Goal: Task Accomplishment & Management: Manage account settings

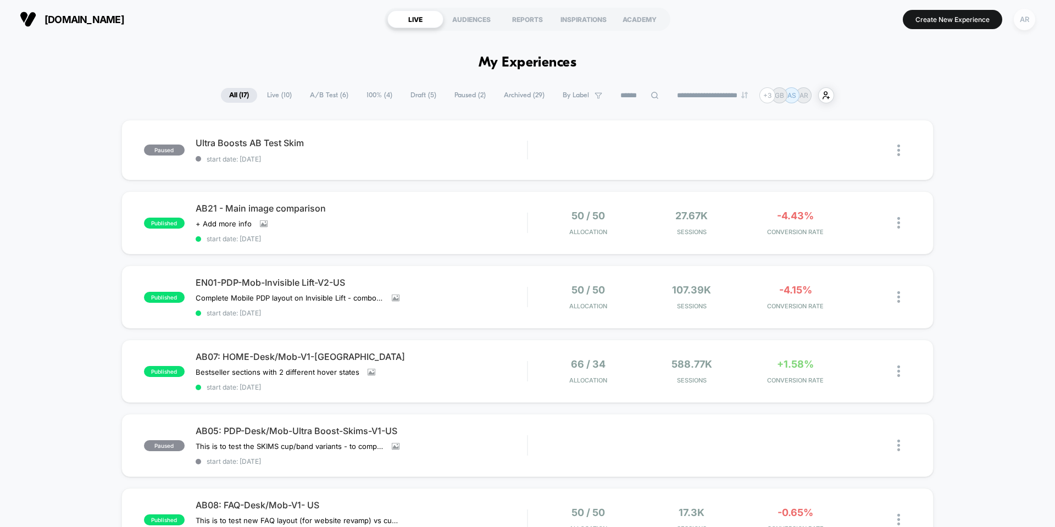
click at [1025, 21] on div "AR" at bounding box center [1024, 19] width 21 height 21
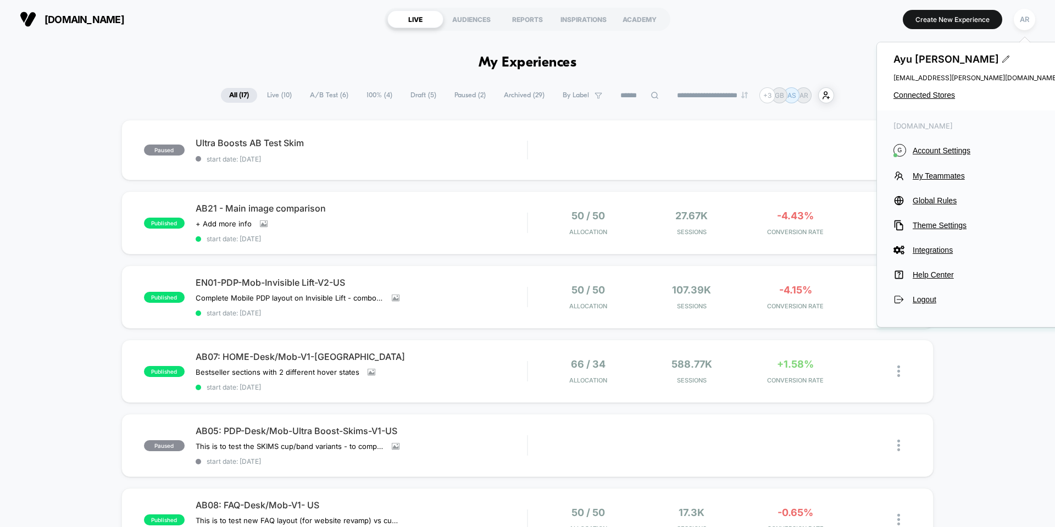
click at [921, 101] on div "[PERSON_NAME] [EMAIL_ADDRESS][PERSON_NAME][DOMAIN_NAME] Connected Stores" at bounding box center [976, 76] width 198 height 68
click at [922, 93] on span "Connected Stores" at bounding box center [976, 95] width 165 height 9
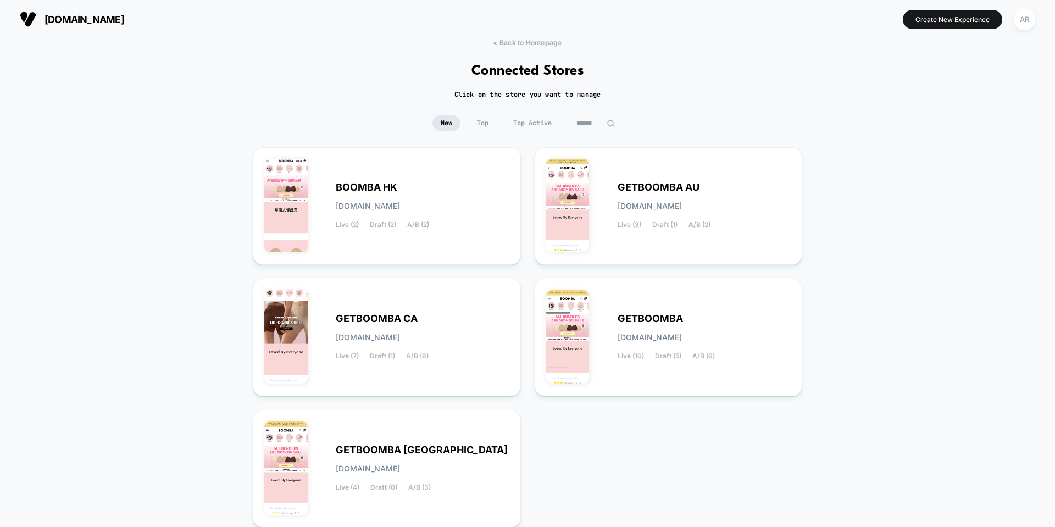
click at [611, 122] on img at bounding box center [611, 123] width 8 height 8
click at [613, 127] on img at bounding box center [611, 123] width 8 height 8
click at [597, 127] on input at bounding box center [595, 122] width 55 height 15
type input "*****"
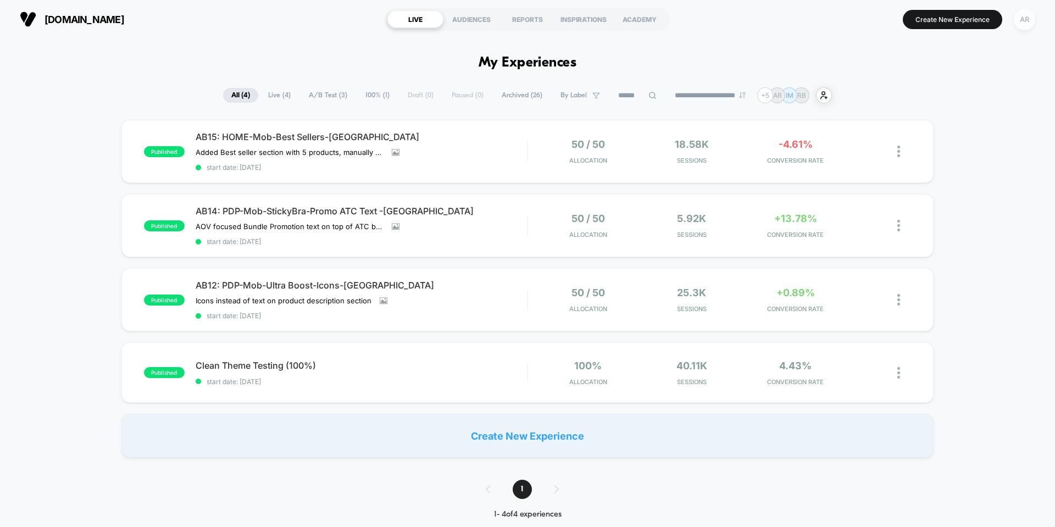
click at [1023, 18] on div "AR" at bounding box center [1024, 19] width 21 height 21
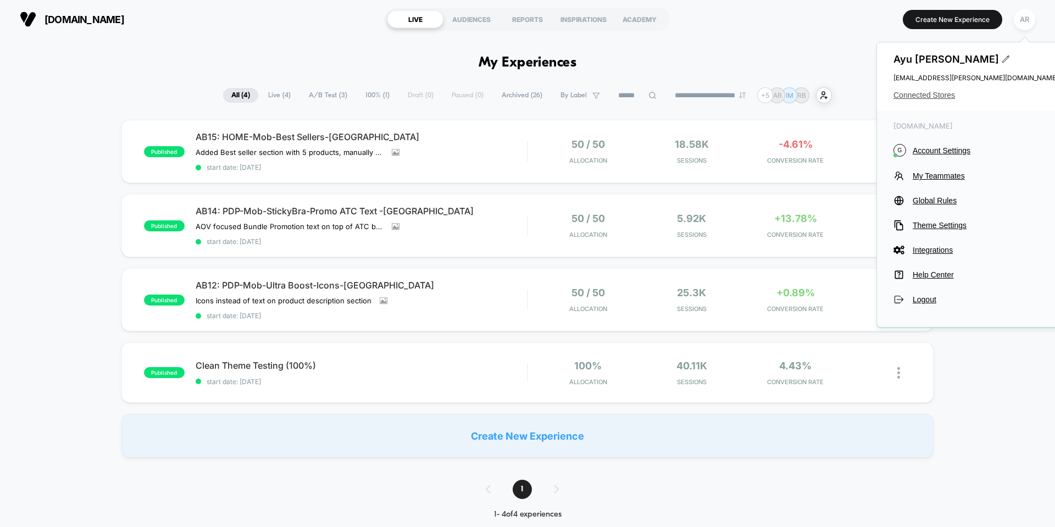
click at [948, 93] on span "Connected Stores" at bounding box center [976, 95] width 165 height 9
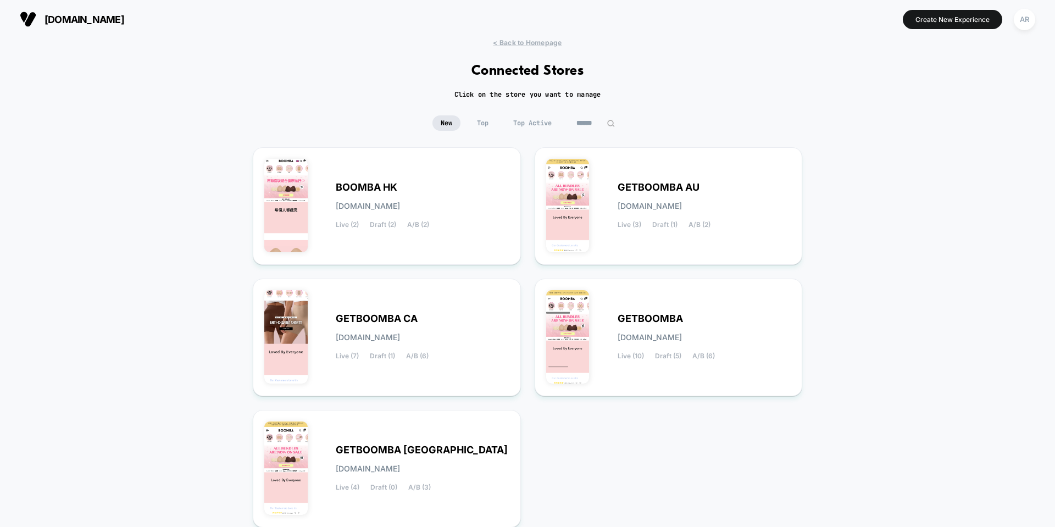
click at [476, 124] on span "Top" at bounding box center [483, 122] width 28 height 15
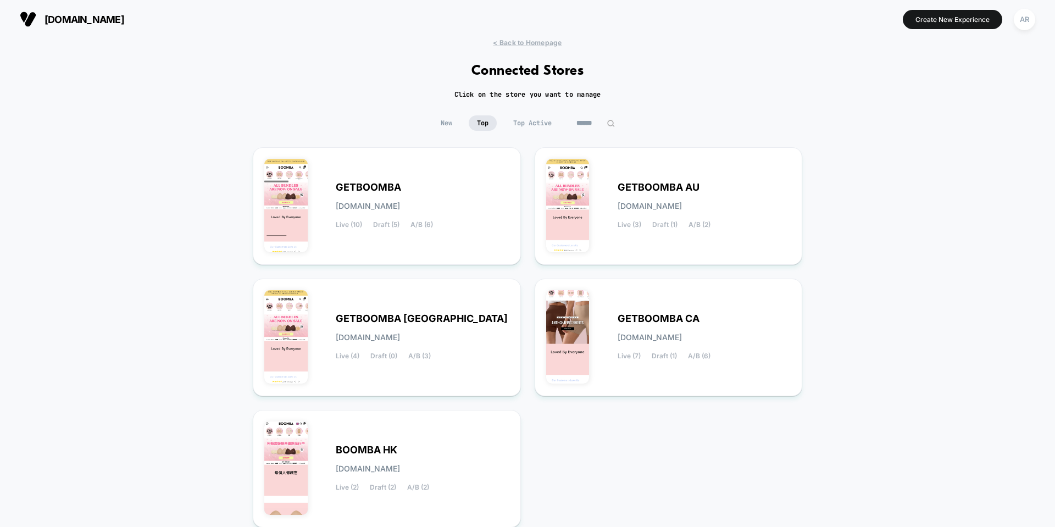
click at [451, 121] on span "New" at bounding box center [446, 122] width 28 height 15
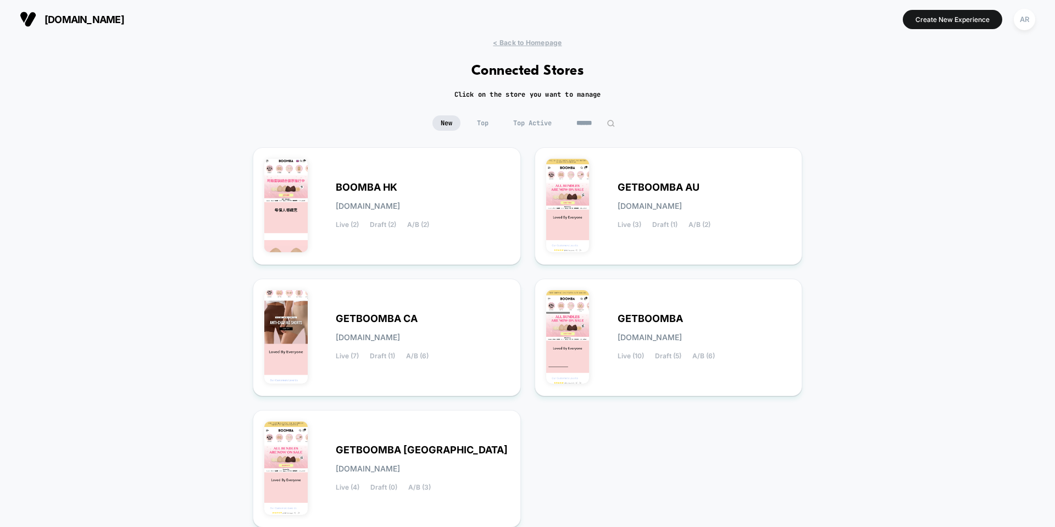
click at [546, 124] on span "Top Active" at bounding box center [532, 122] width 55 height 15
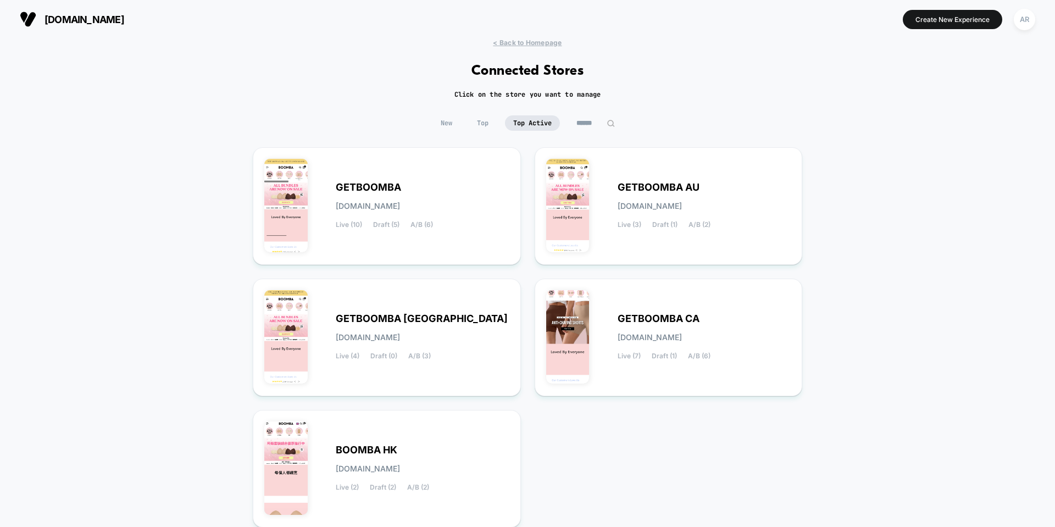
click at [587, 123] on input at bounding box center [595, 122] width 55 height 15
click at [566, 121] on input at bounding box center [596, 122] width 110 height 15
type input "**"
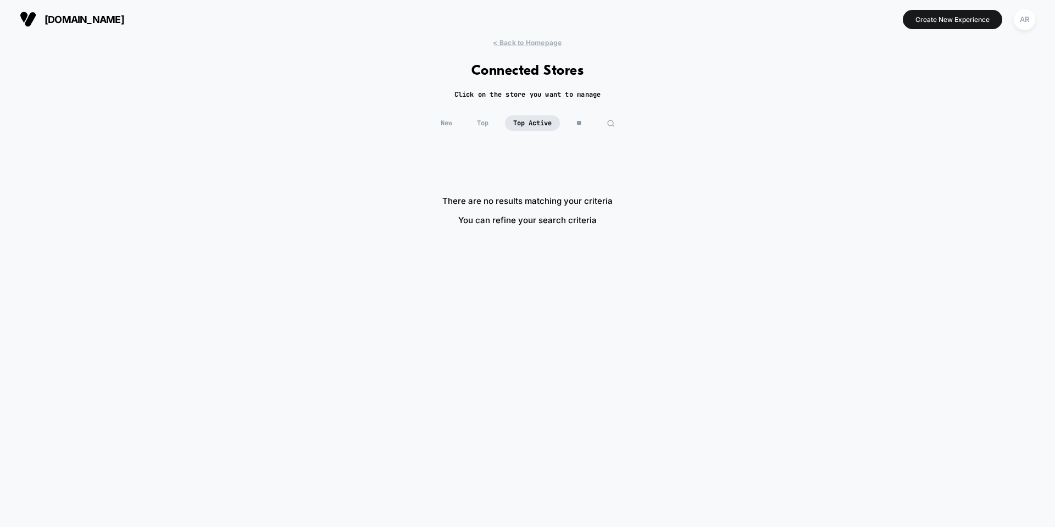
click at [1036, 23] on button "AR" at bounding box center [1025, 19] width 28 height 23
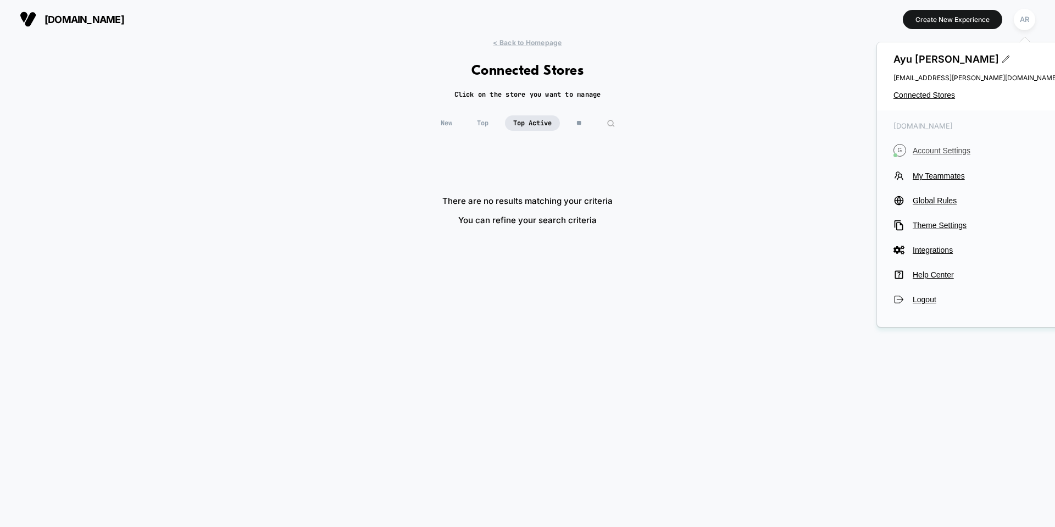
click at [957, 148] on span "Account Settings" at bounding box center [986, 150] width 146 height 9
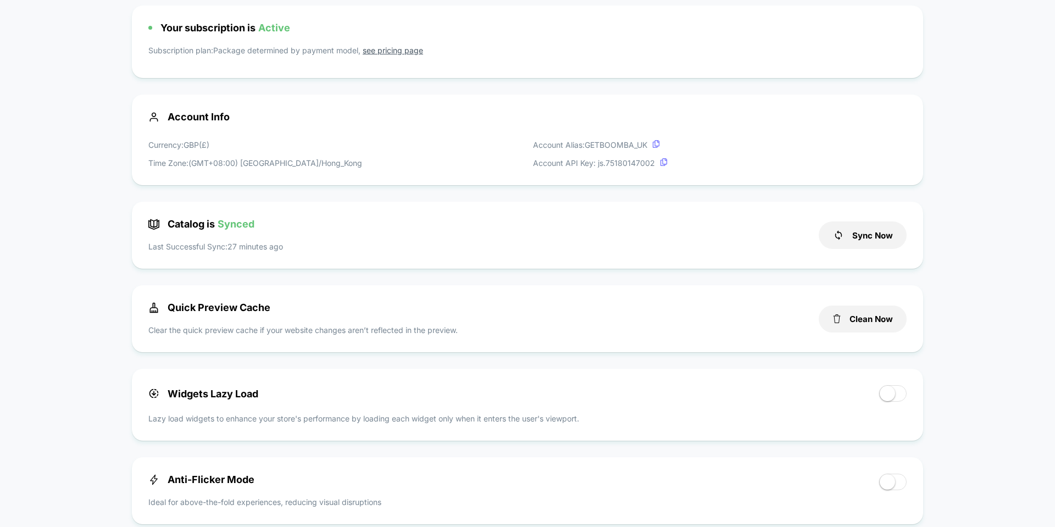
scroll to position [97, 0]
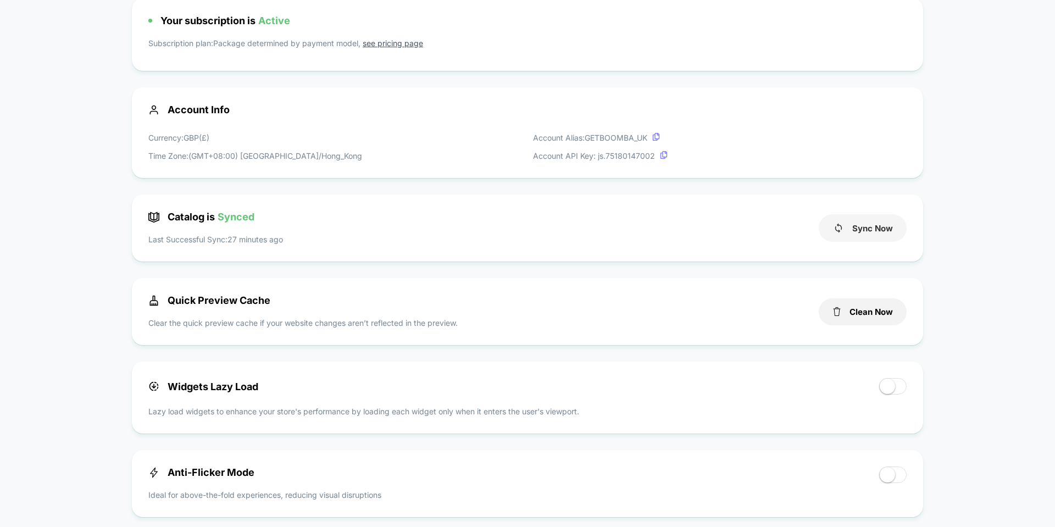
click at [881, 223] on button "Sync Now" at bounding box center [863, 227] width 88 height 27
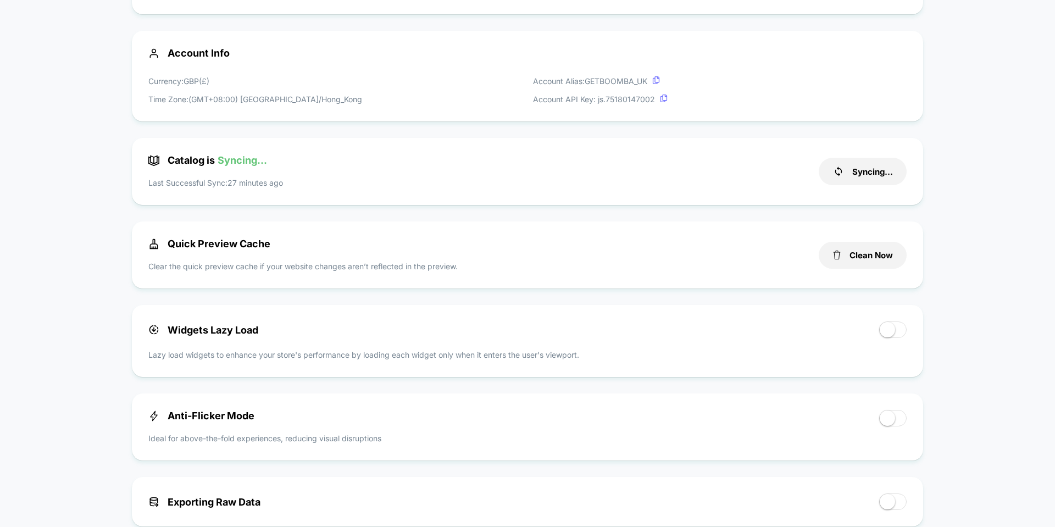
scroll to position [154, 0]
click at [865, 254] on button "Clean Now" at bounding box center [863, 254] width 88 height 27
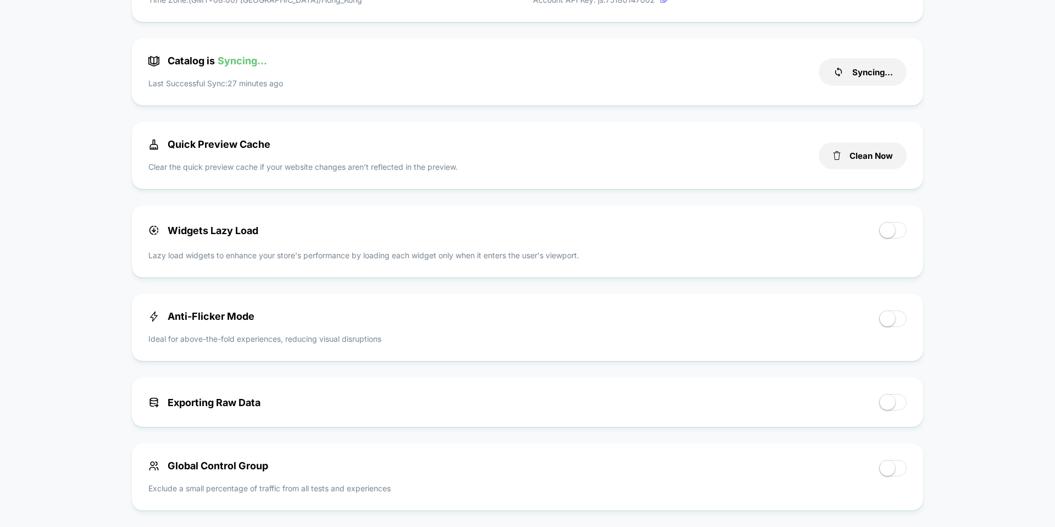
scroll to position [0, 0]
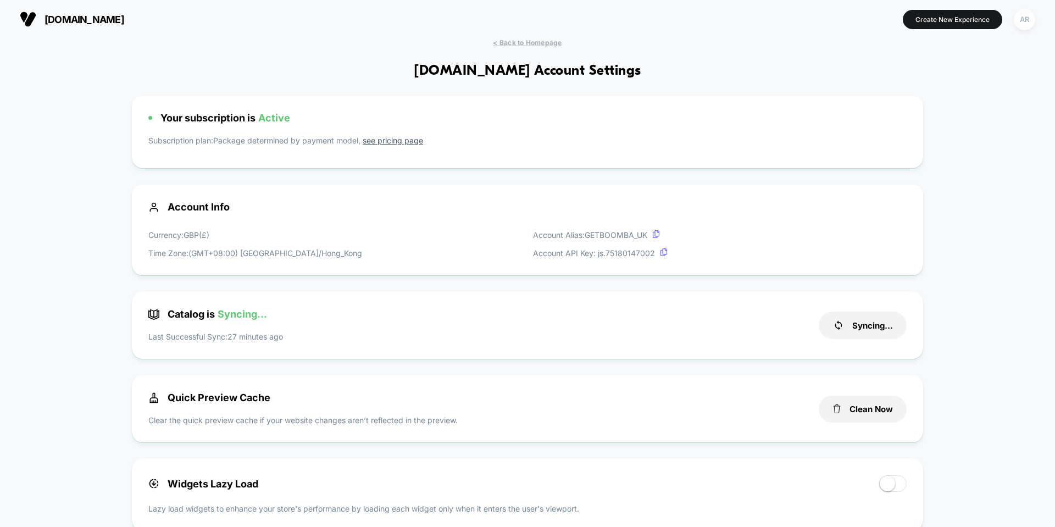
click at [1026, 20] on div "AR" at bounding box center [1024, 19] width 21 height 21
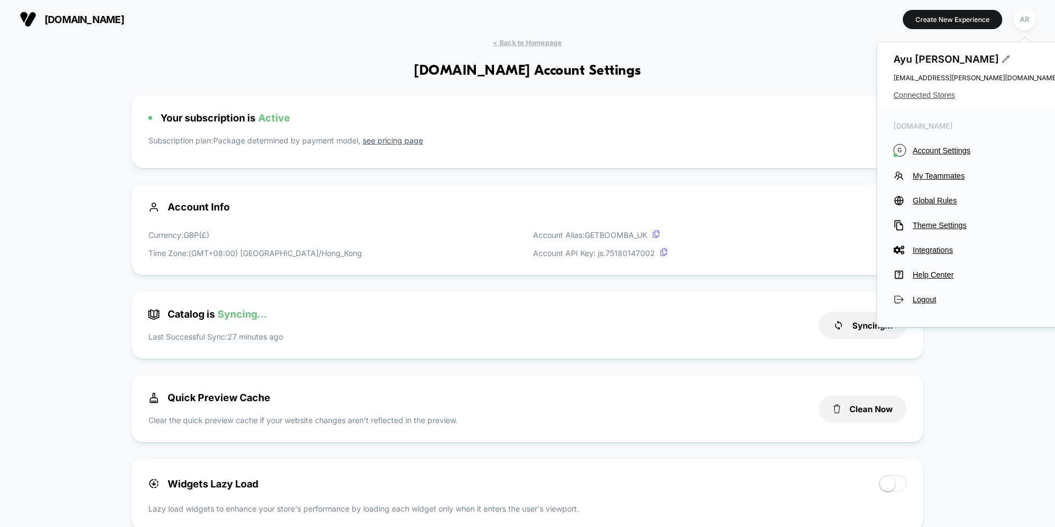
click at [939, 93] on span "Connected Stores" at bounding box center [976, 95] width 165 height 9
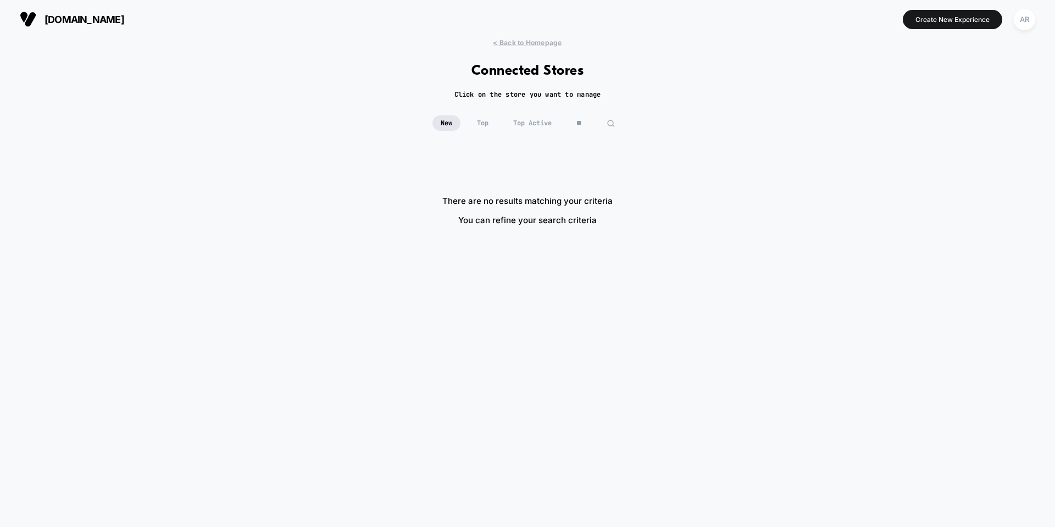
click at [612, 124] on img at bounding box center [611, 123] width 8 height 8
click at [611, 124] on img at bounding box center [611, 123] width 8 height 8
click at [540, 42] on span "< Back to Homepage" at bounding box center [527, 42] width 69 height 8
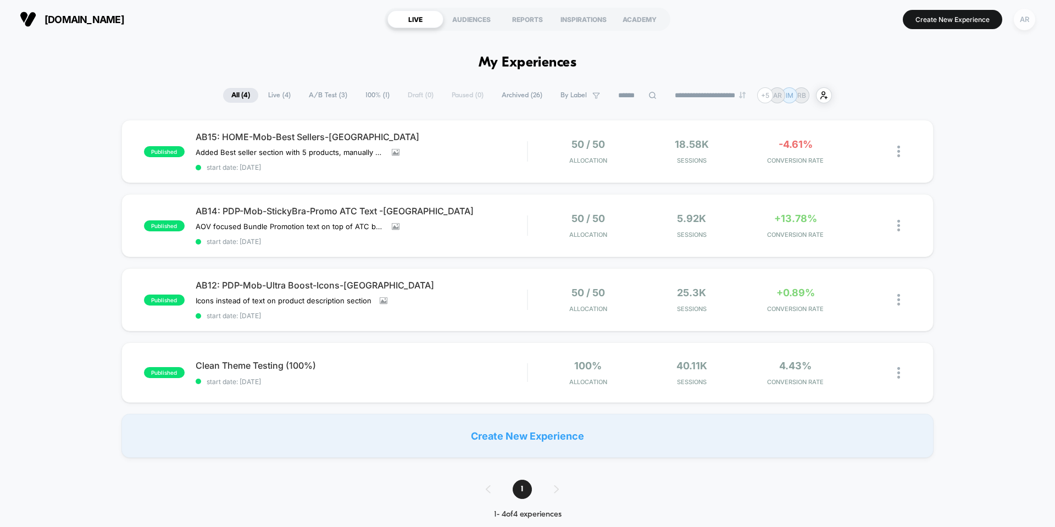
click at [1021, 25] on div "AR" at bounding box center [1024, 19] width 21 height 21
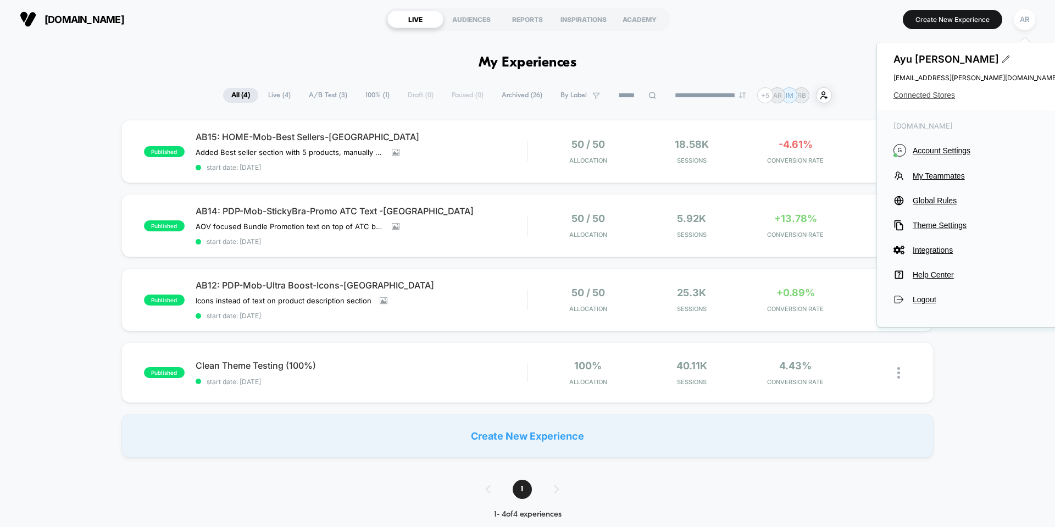
click at [930, 98] on span "Connected Stores" at bounding box center [976, 95] width 165 height 9
